Goal: Task Accomplishment & Management: Use online tool/utility

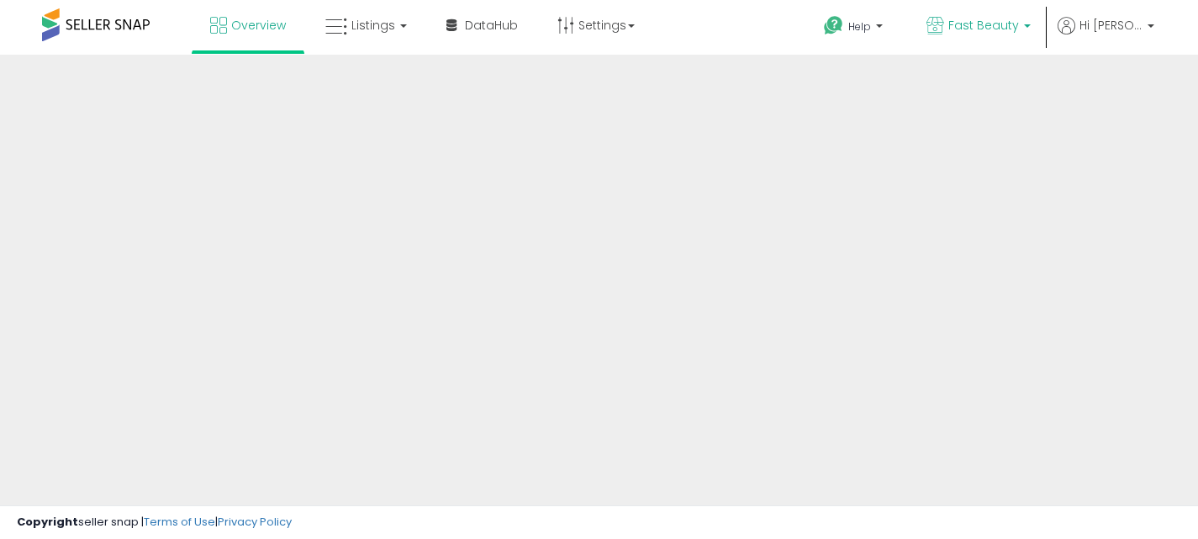
click at [978, 8] on link "Fast Beauty" at bounding box center [979, 27] width 130 height 55
click at [1024, 30] on p "Fast Beauty" at bounding box center [979, 27] width 104 height 21
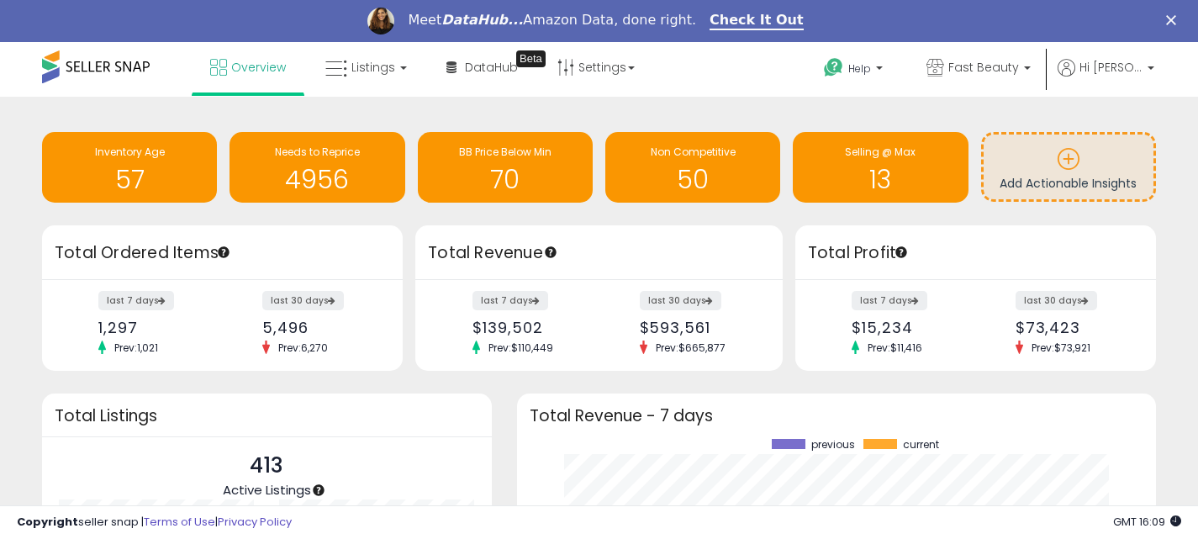
click at [1169, 23] on polygon "Close" at bounding box center [1171, 20] width 10 height 10
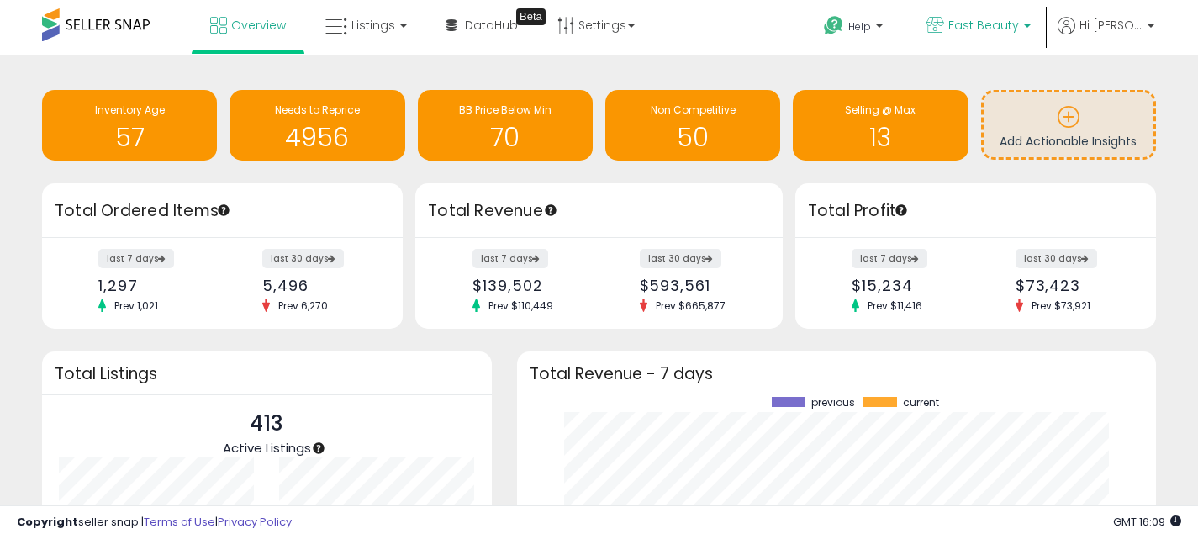
click at [1012, 17] on span "Fast Beauty" at bounding box center [984, 25] width 71 height 17
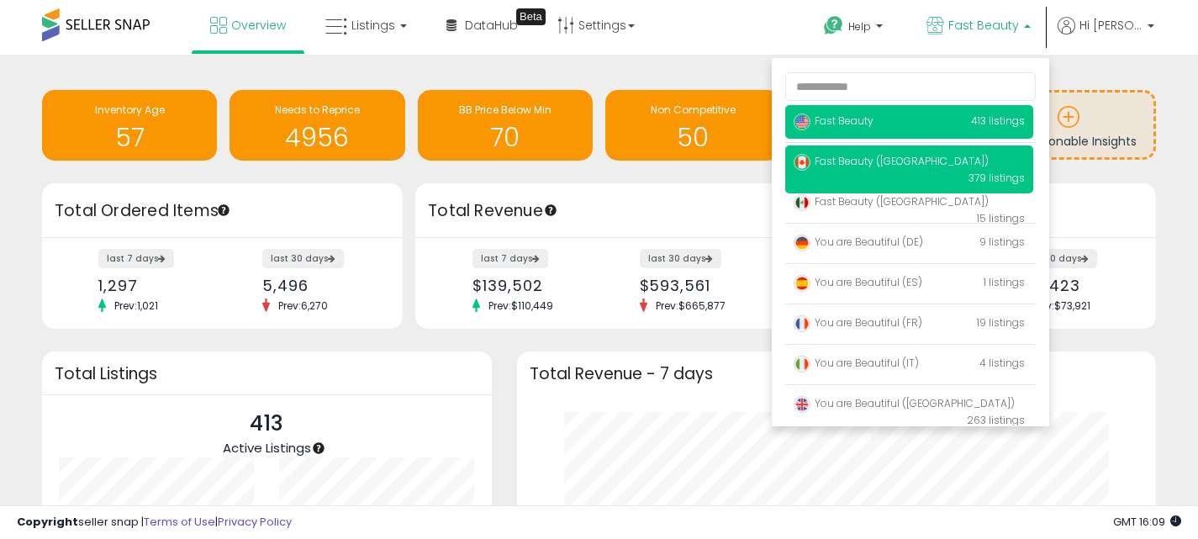
click at [927, 164] on span "Fast Beauty ([GEOGRAPHIC_DATA])" at bounding box center [891, 161] width 195 height 14
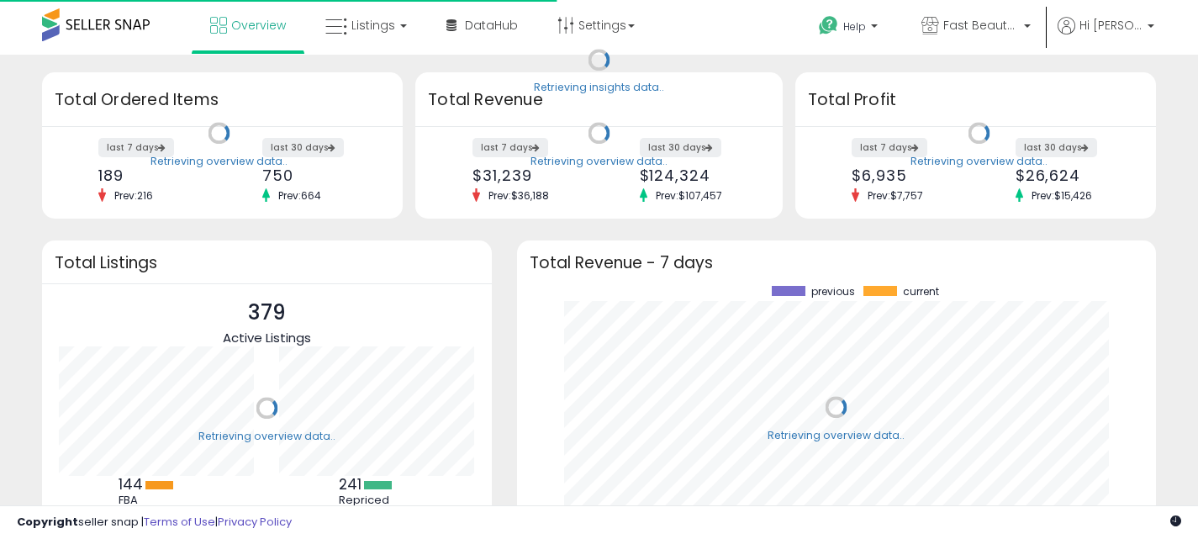
scroll to position [234, 606]
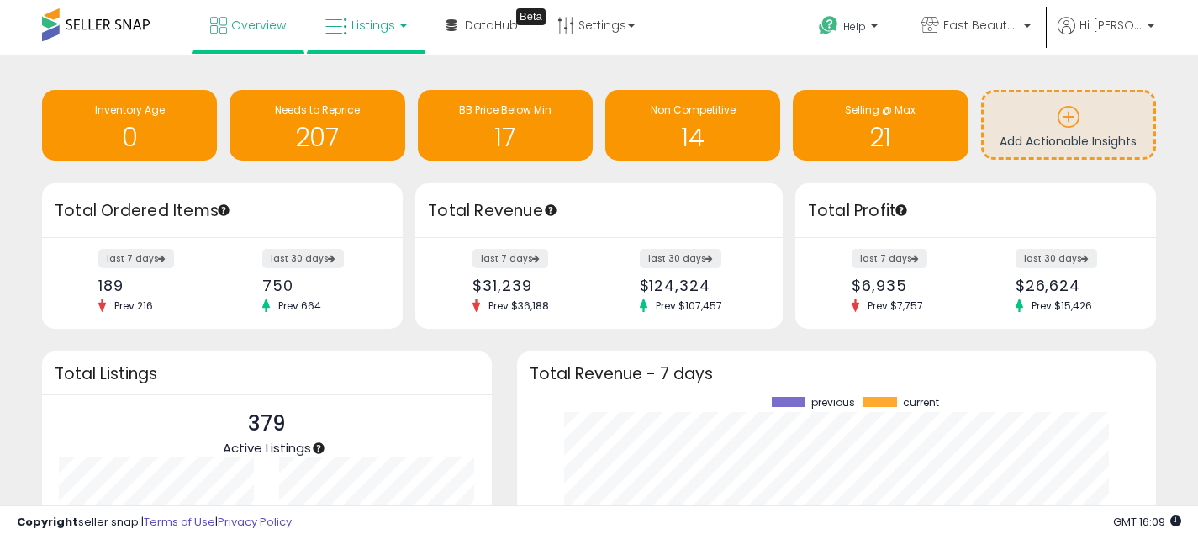
click at [344, 40] on link "Listings" at bounding box center [366, 25] width 107 height 50
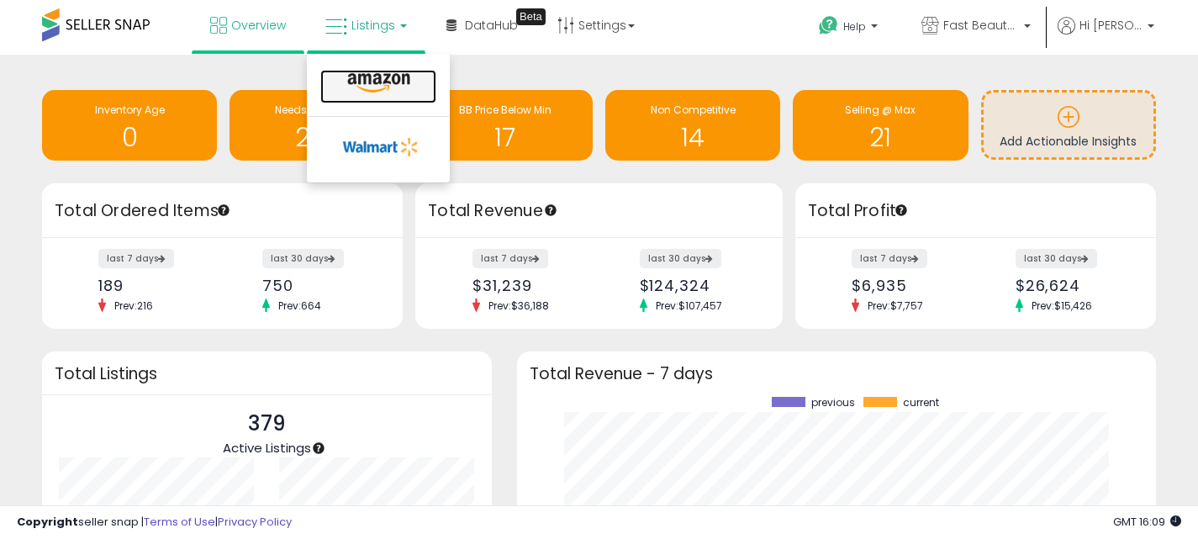
click at [377, 87] on icon at bounding box center [378, 83] width 73 height 22
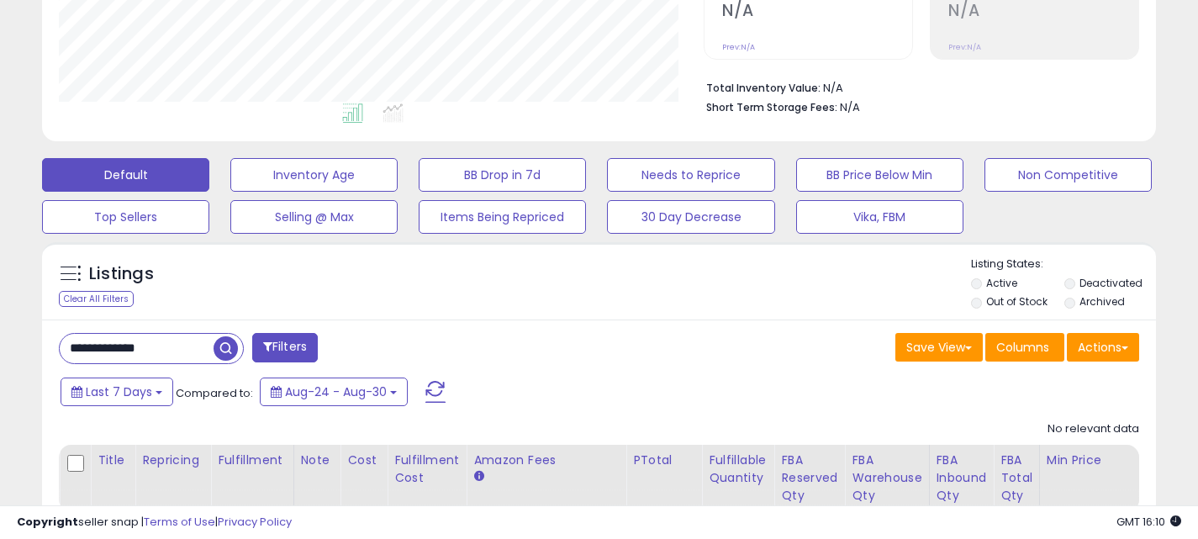
scroll to position [474, 0]
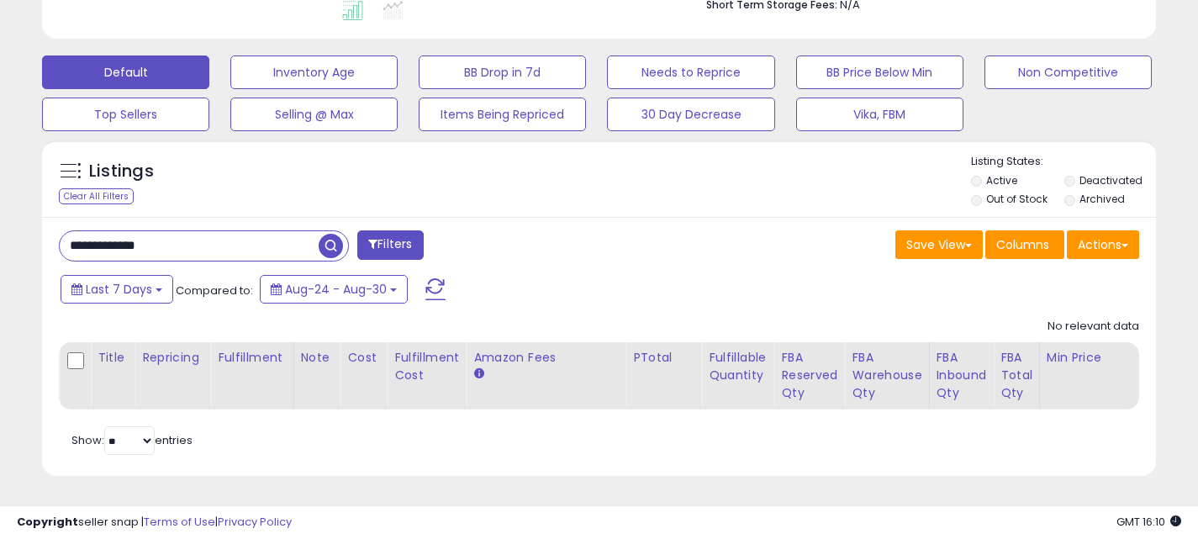
drag, startPoint x: 184, startPoint y: 245, endPoint x: 43, endPoint y: 232, distance: 141.9
click at [43, 235] on div "**********" at bounding box center [599, 347] width 1114 height 260
paste input "text"
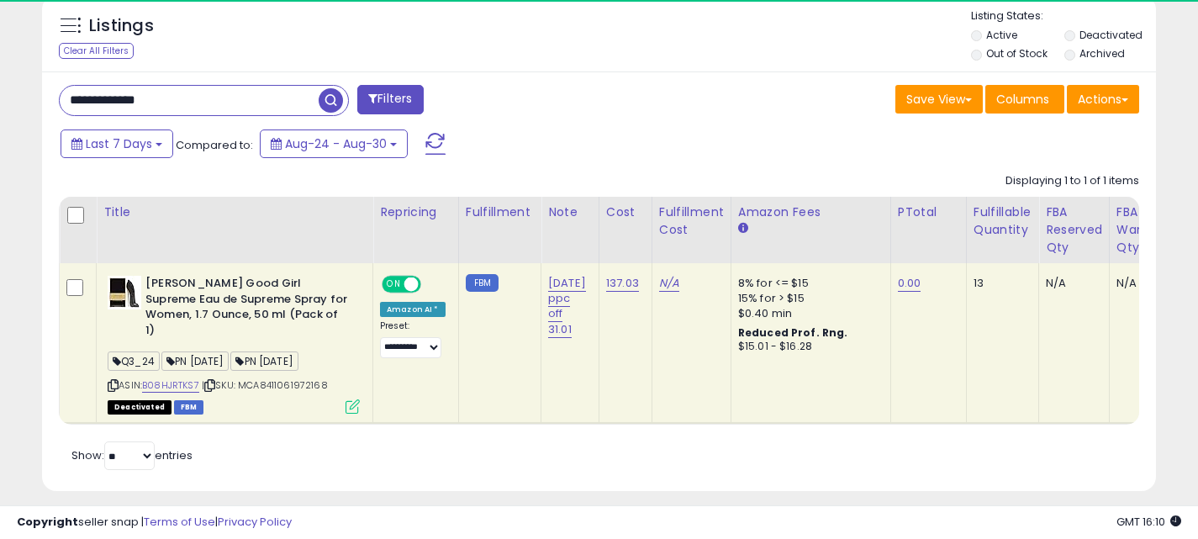
scroll to position [345, 645]
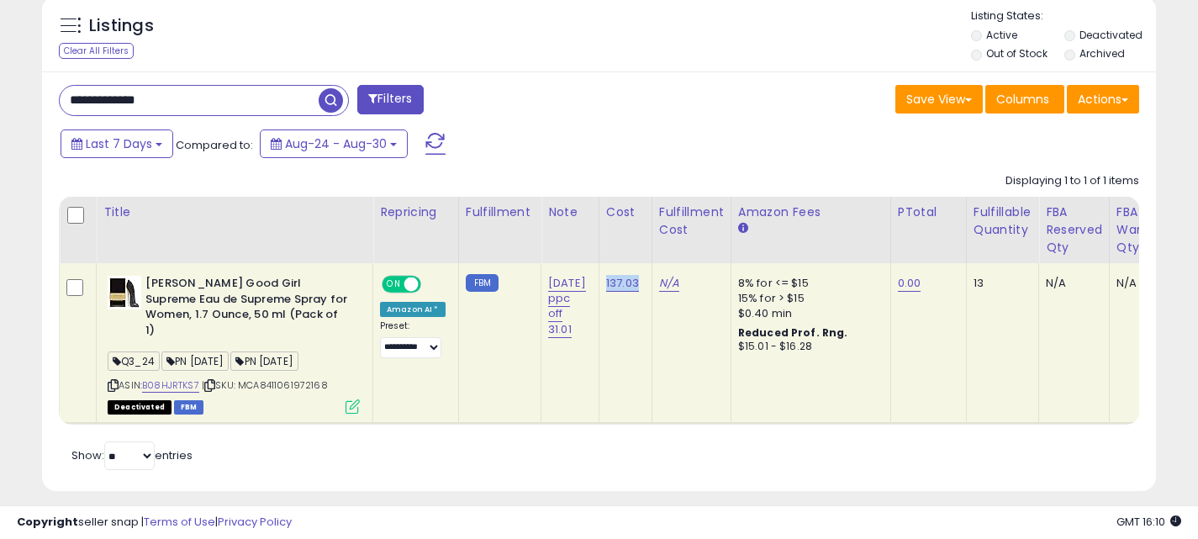
drag, startPoint x: 643, startPoint y: 279, endPoint x: 606, endPoint y: 280, distance: 37.9
click at [606, 280] on td "137.03" at bounding box center [625, 343] width 53 height 160
copy link "137.03"
drag, startPoint x: 172, startPoint y: 95, endPoint x: 56, endPoint y: 93, distance: 116.9
click at [56, 94] on div "**********" at bounding box center [322, 102] width 553 height 34
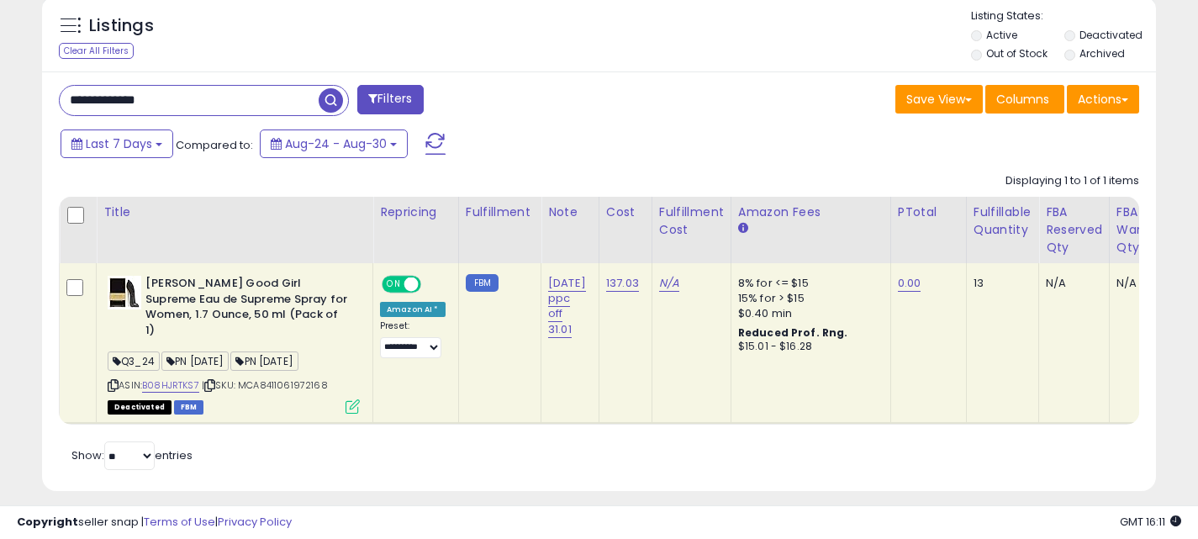
paste input "text"
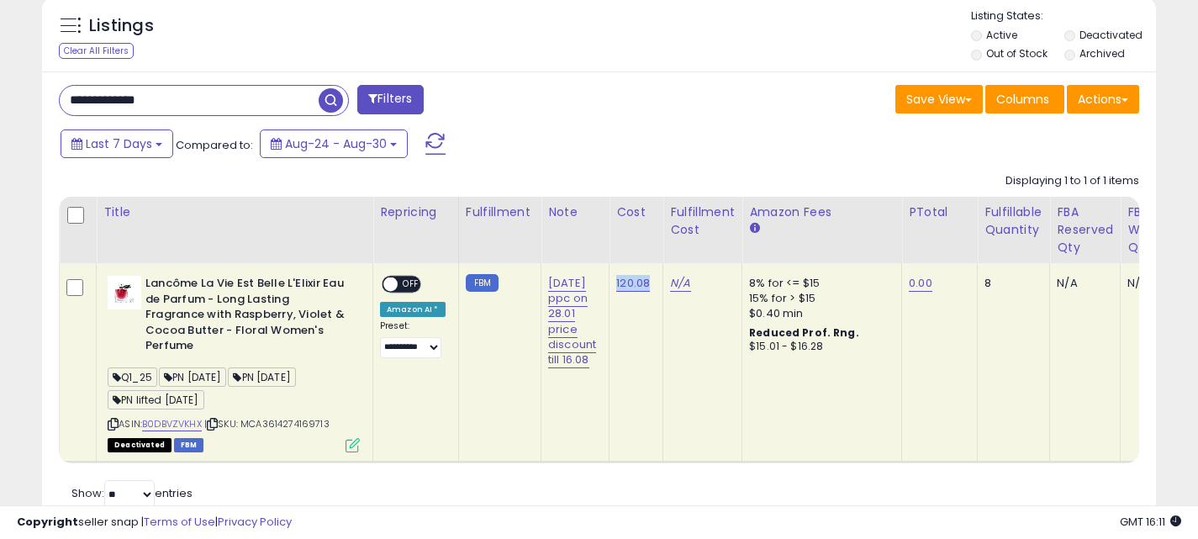
drag, startPoint x: 649, startPoint y: 282, endPoint x: 611, endPoint y: 280, distance: 38.7
click at [611, 282] on td "120.08" at bounding box center [637, 362] width 54 height 198
copy link "120.08"
drag, startPoint x: 247, startPoint y: 100, endPoint x: 37, endPoint y: 97, distance: 210.3
click at [37, 98] on div "Listings Clear All Filters" at bounding box center [599, 268] width 1140 height 565
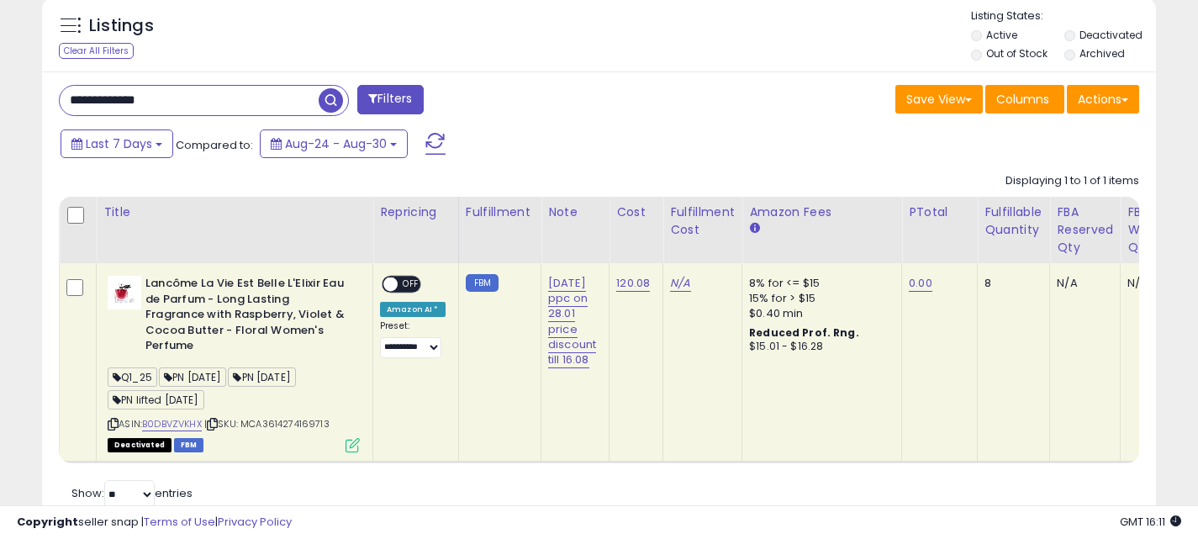
paste input "text"
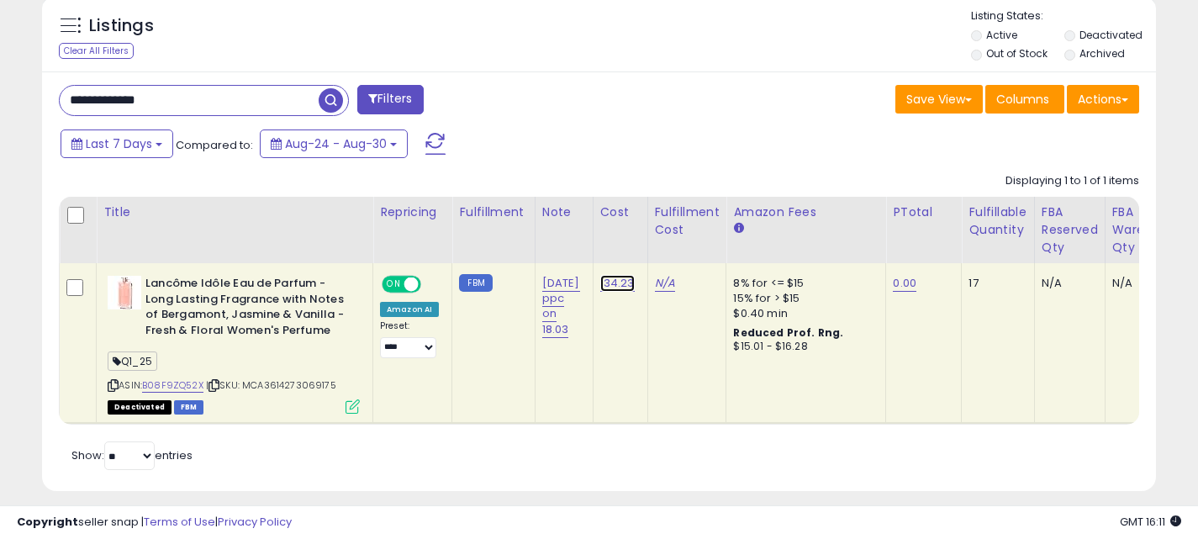
click at [620, 283] on link "134.23" at bounding box center [617, 283] width 34 height 17
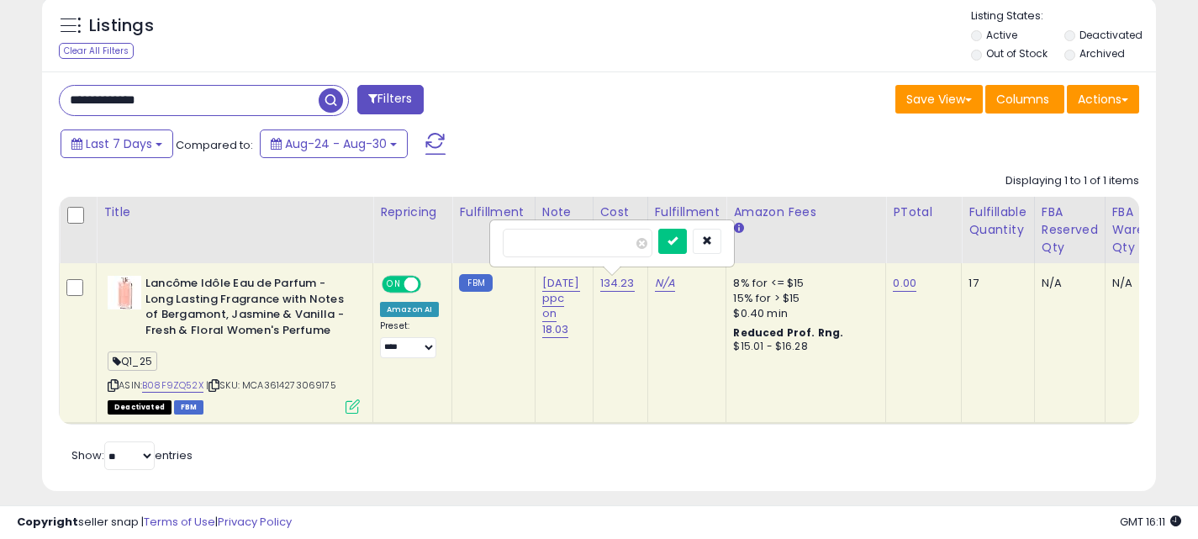
drag, startPoint x: 571, startPoint y: 246, endPoint x: 495, endPoint y: 244, distance: 75.7
click at [495, 245] on div "******" at bounding box center [612, 243] width 242 height 45
click at [244, 100] on input "**********" at bounding box center [189, 100] width 259 height 29
click at [722, 241] on button "button" at bounding box center [707, 241] width 29 height 25
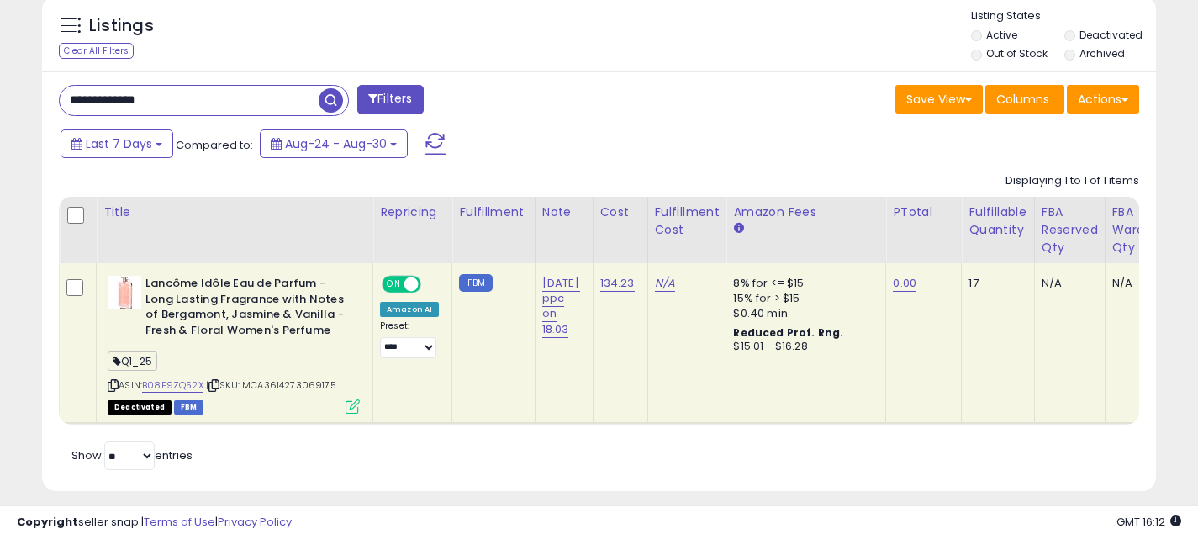
drag, startPoint x: 183, startPoint y: 106, endPoint x: 52, endPoint y: 102, distance: 130.4
click at [52, 103] on div "**********" at bounding box center [322, 102] width 553 height 34
paste input "text"
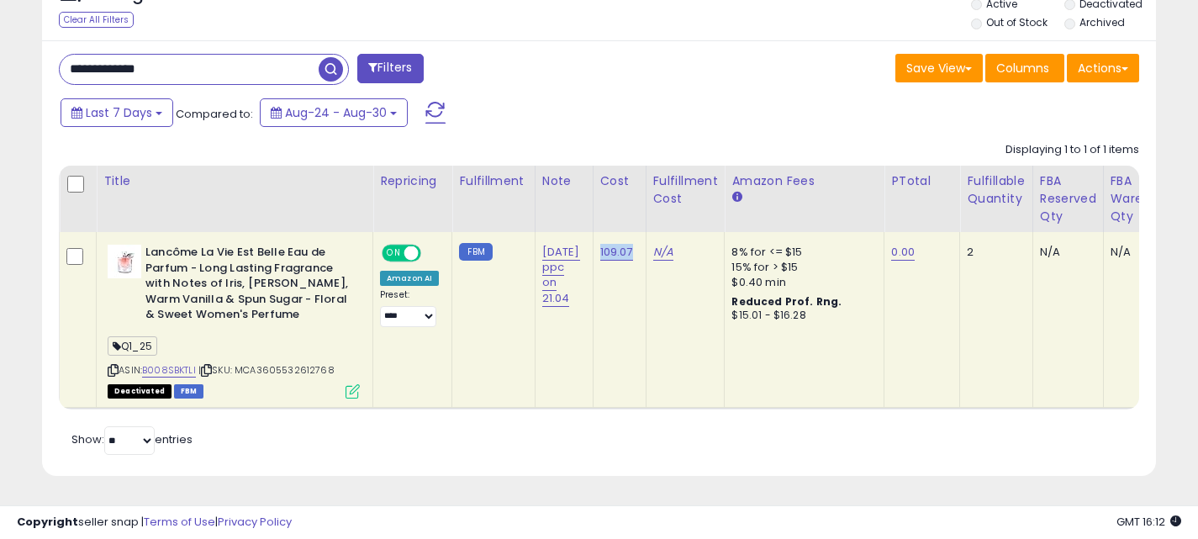
drag, startPoint x: 637, startPoint y: 249, endPoint x: 599, endPoint y: 249, distance: 37.8
click at [599, 249] on td "109.07" at bounding box center [619, 320] width 53 height 176
copy link "109.07"
drag, startPoint x: 199, startPoint y: 70, endPoint x: 40, endPoint y: 70, distance: 159.8
click at [40, 70] on div "Listings Clear All Filters" at bounding box center [599, 226] width 1140 height 542
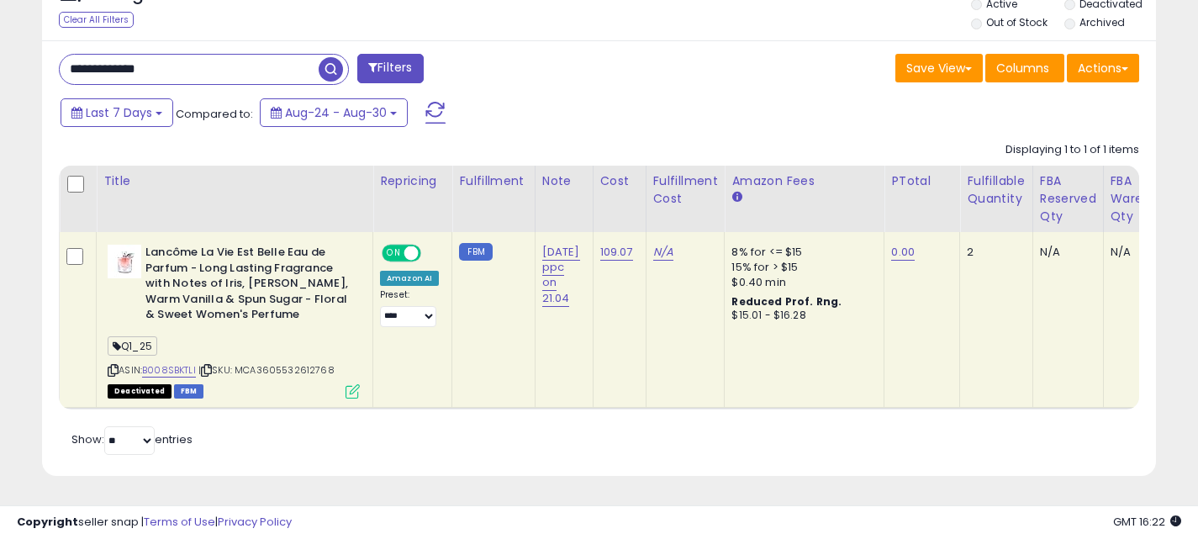
paste input "text"
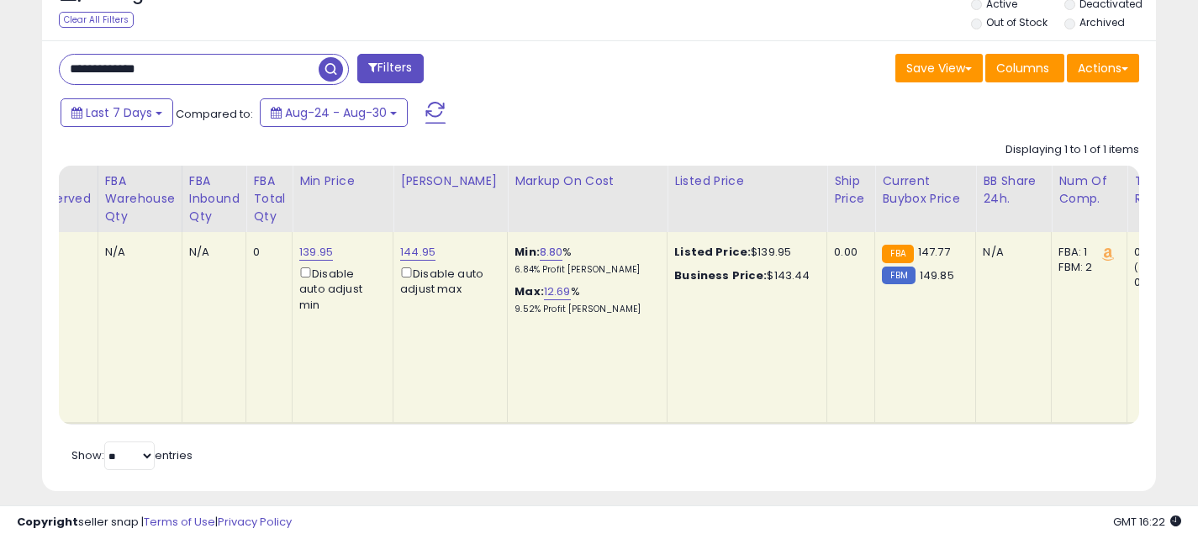
scroll to position [0, 1004]
drag, startPoint x: 279, startPoint y: 78, endPoint x: 45, endPoint y: 75, distance: 233.8
click at [45, 77] on div "**********" at bounding box center [599, 266] width 1114 height 452
paste input "text"
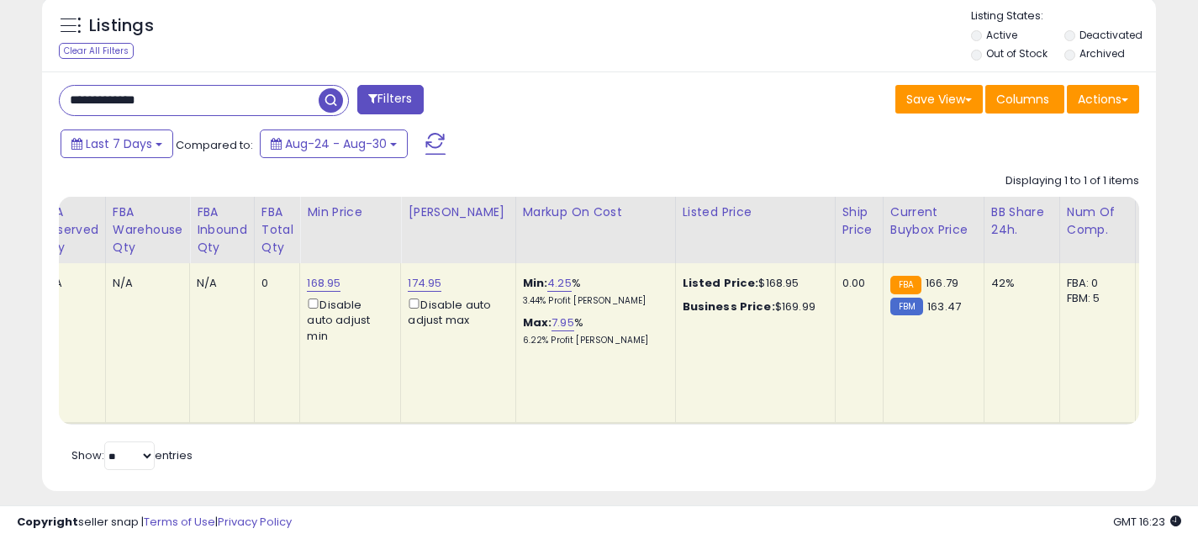
scroll to position [345, 645]
drag, startPoint x: 174, startPoint y: 106, endPoint x: 44, endPoint y: 87, distance: 131.7
click at [44, 87] on div "**********" at bounding box center [599, 281] width 1114 height 420
paste input "text"
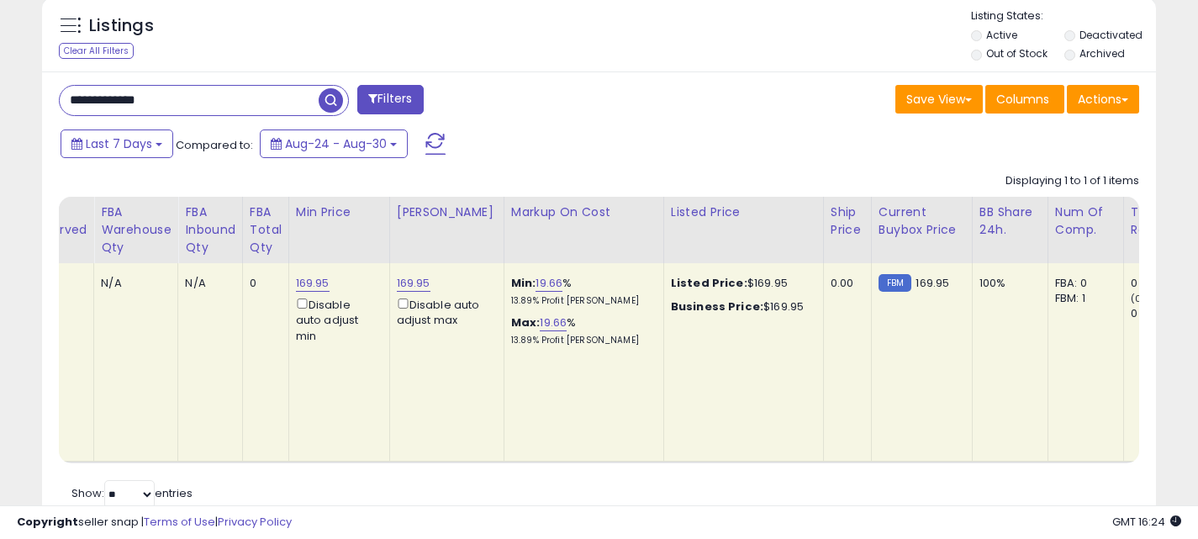
scroll to position [0, 1031]
drag, startPoint x: 251, startPoint y: 97, endPoint x: 27, endPoint y: 93, distance: 224.6
click at [26, 97] on div "**********" at bounding box center [599, 1] width 1182 height 1099
paste input "text"
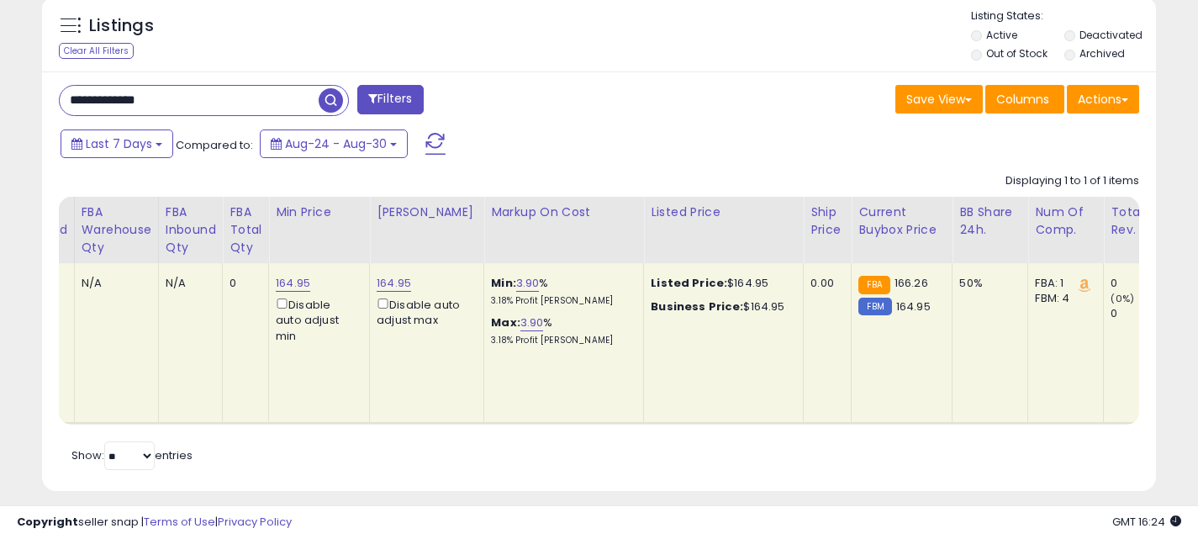
scroll to position [345, 645]
drag, startPoint x: 192, startPoint y: 106, endPoint x: 0, endPoint y: 93, distance: 192.2
paste input "text"
type input "**********"
